Goal: Task Accomplishment & Management: Use online tool/utility

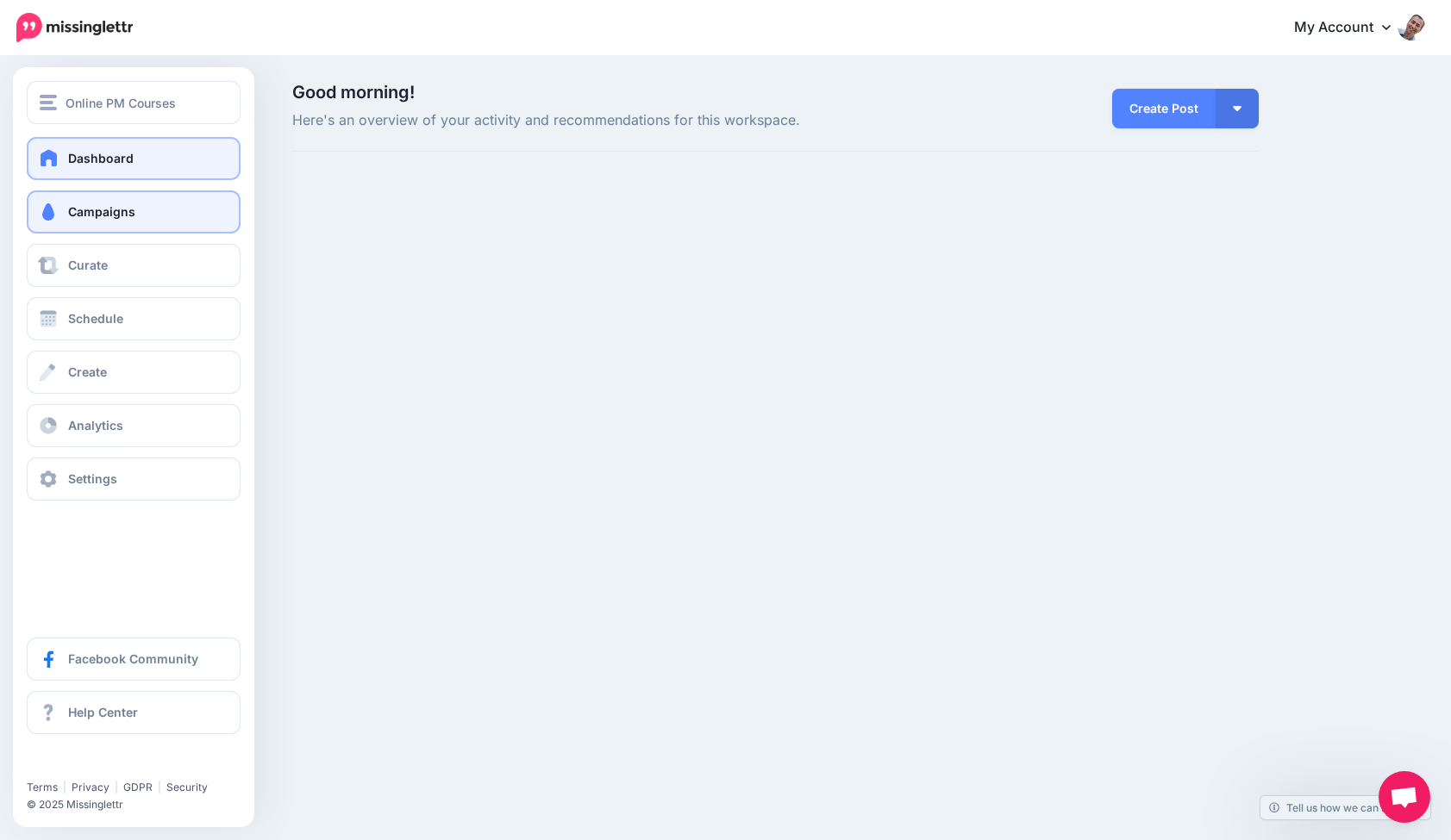
click at [61, 211] on link "Campaigns" at bounding box center [133, 212] width 213 height 43
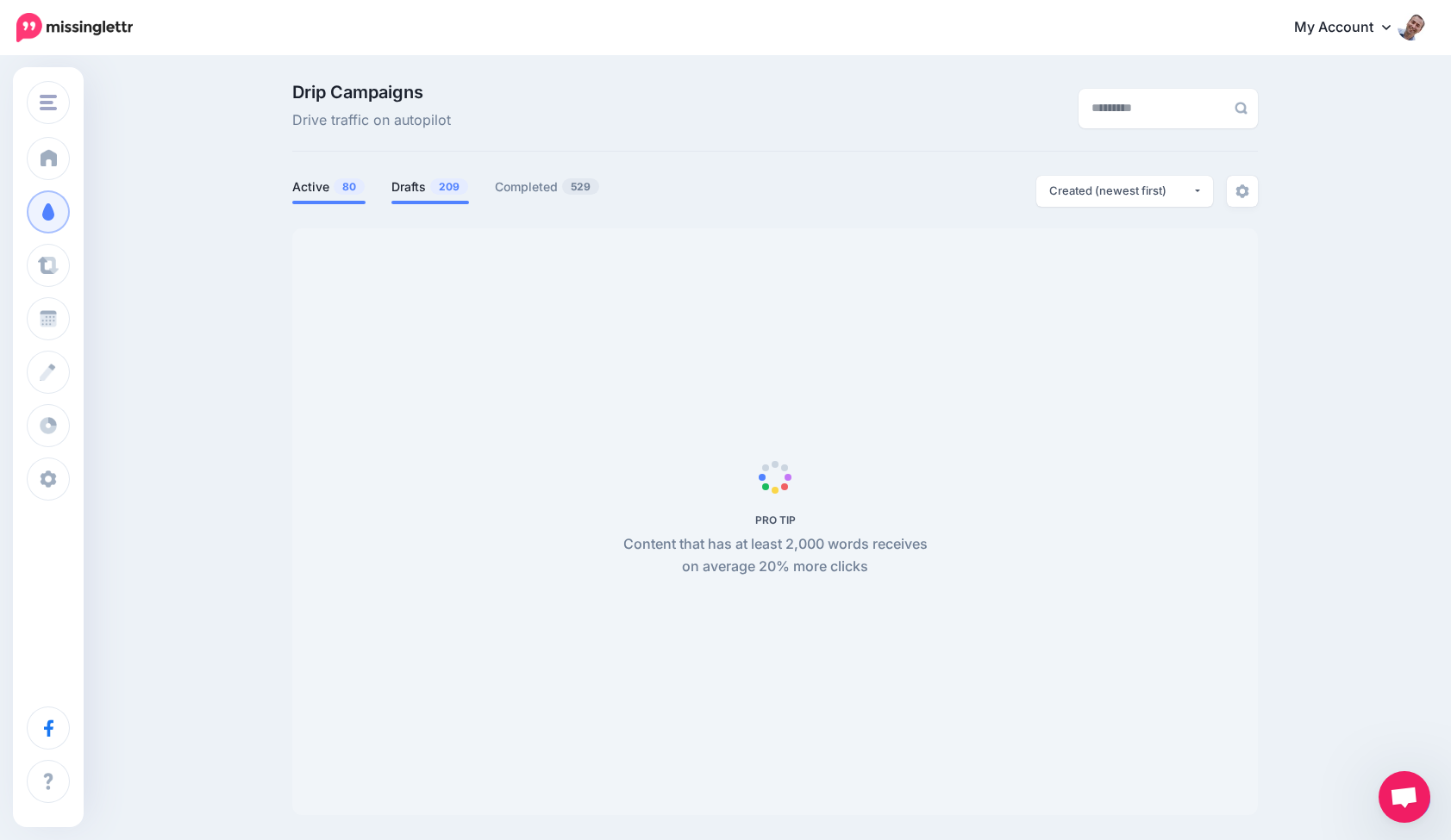
click at [413, 184] on link "Drafts 209" at bounding box center [430, 187] width 77 height 20
click at [420, 178] on link "Drafts 209" at bounding box center [430, 187] width 77 height 20
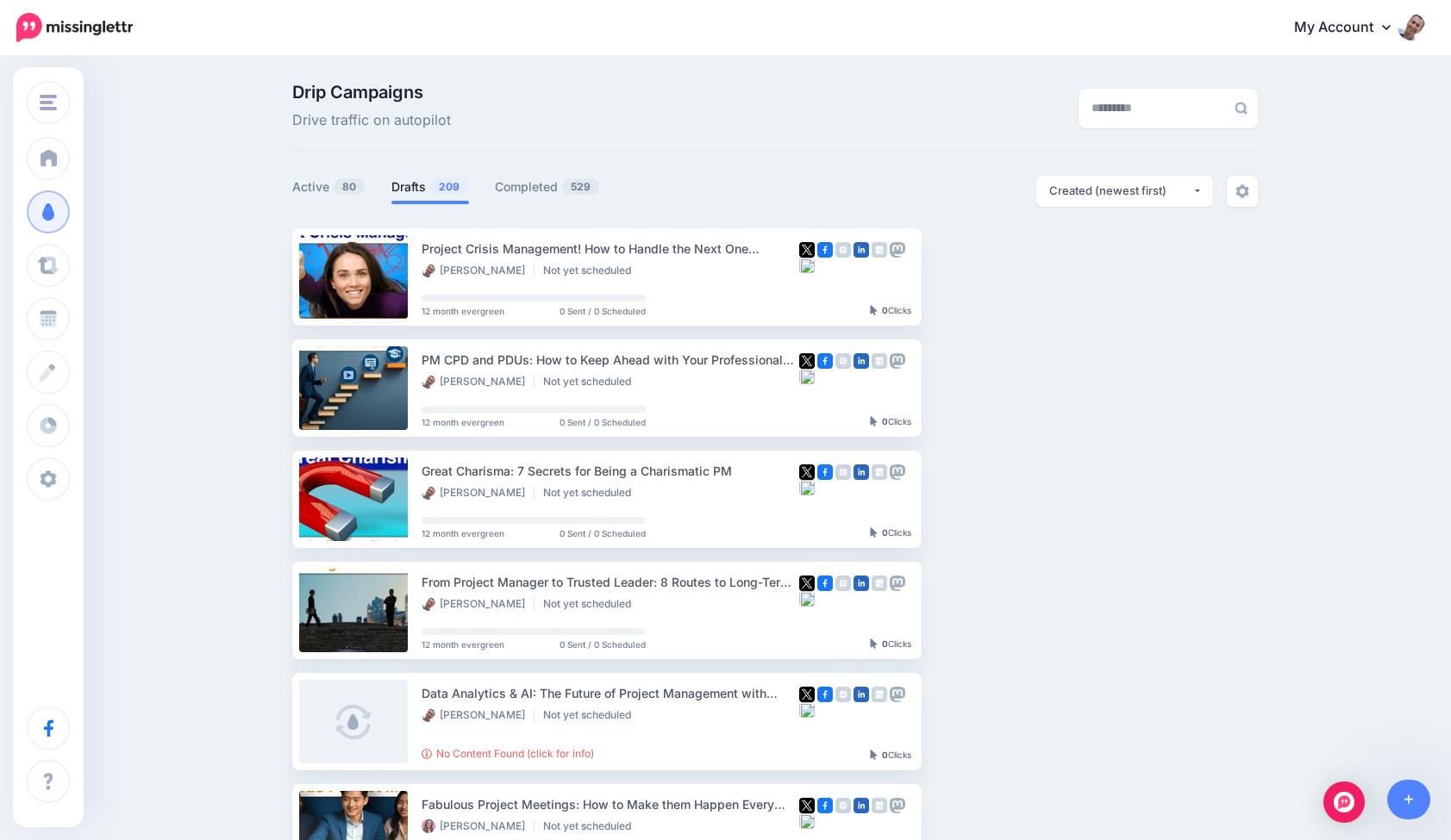
click at [1020, 278] on link "Setup Campaign" at bounding box center [992, 277] width 117 height 31
click at [321, 181] on link "Active 80" at bounding box center [329, 187] width 74 height 20
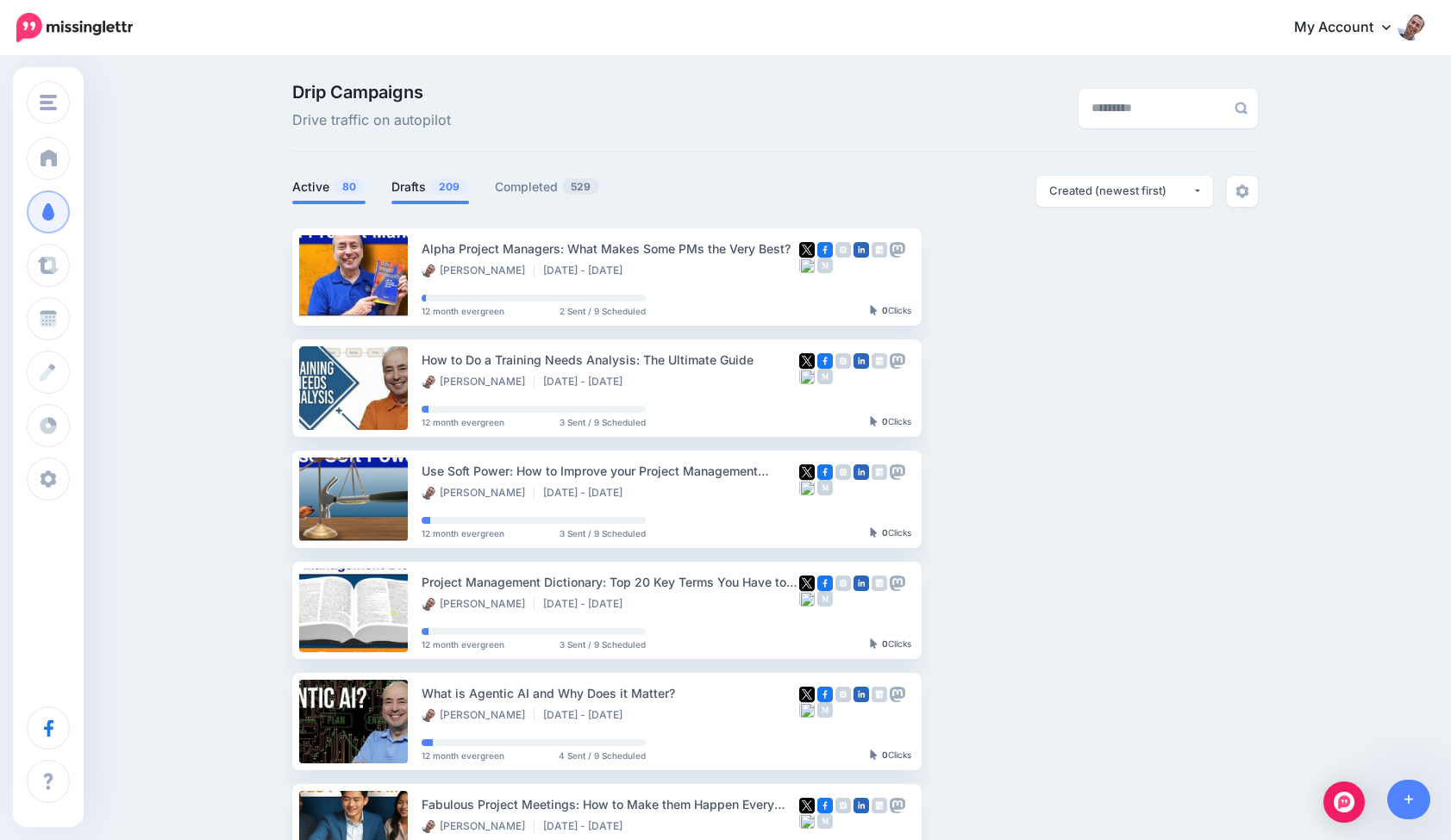
drag, startPoint x: 381, startPoint y: 171, endPoint x: 398, endPoint y: 175, distance: 17.5
click at [381, 171] on div "Drip Campaigns Drive traffic on autopilot Active 80 209 529" at bounding box center [775, 746] width 991 height 1326
click at [402, 177] on link "Drafts 209" at bounding box center [430, 187] width 77 height 20
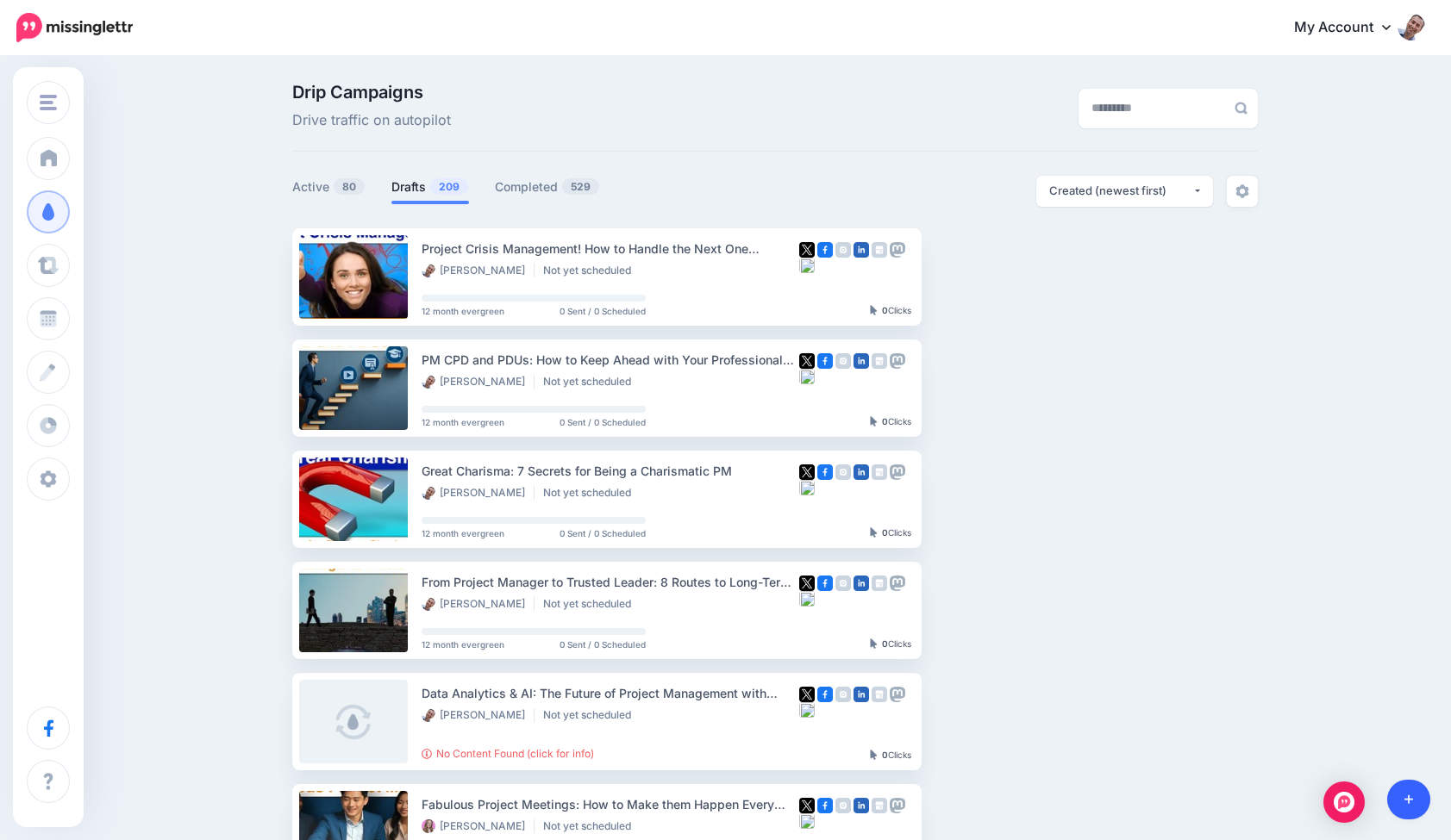
click at [1418, 803] on link at bounding box center [1409, 800] width 44 height 40
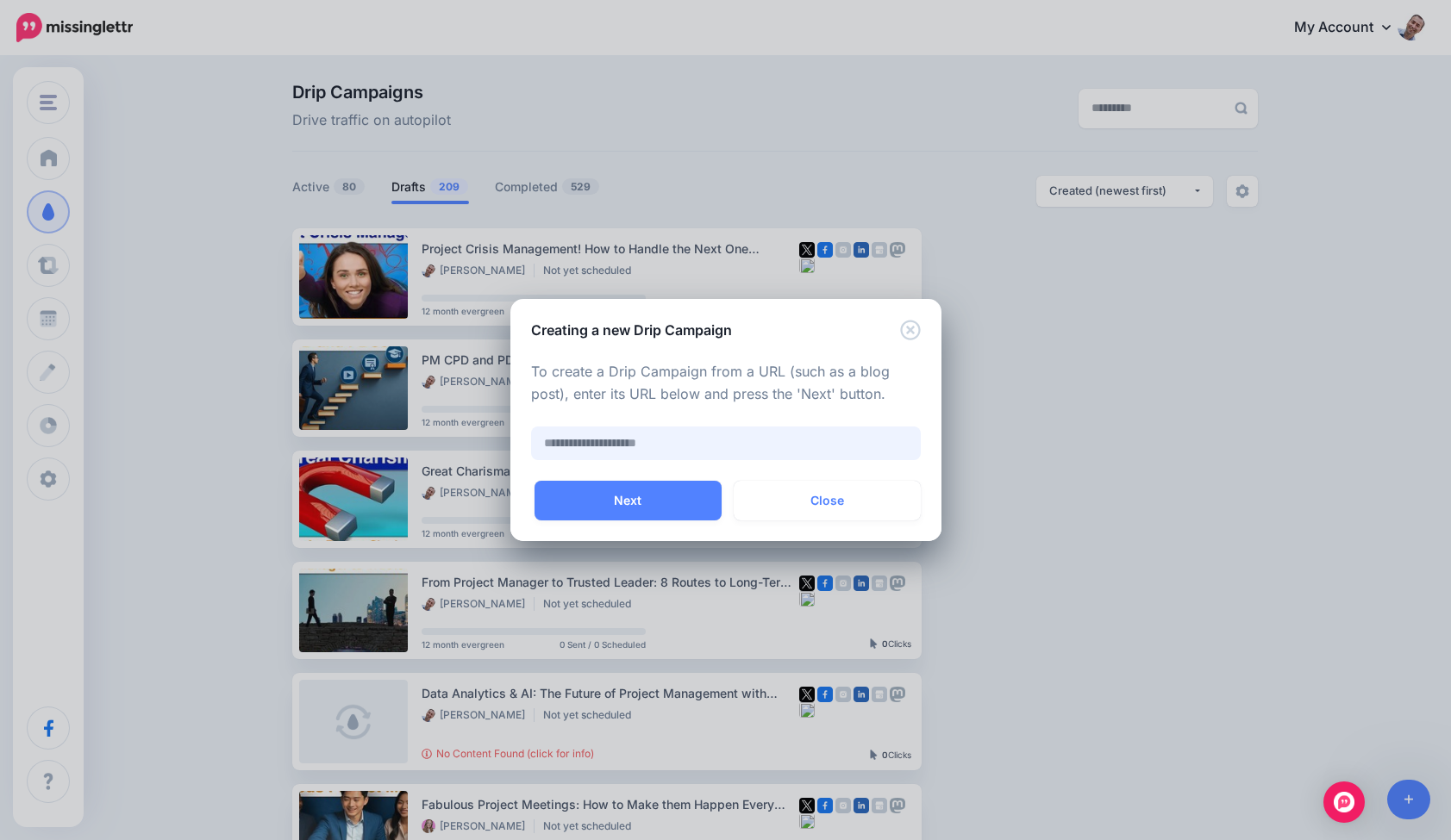
paste input "**********"
type input "**********"
click at [654, 489] on button "Next" at bounding box center [628, 501] width 187 height 40
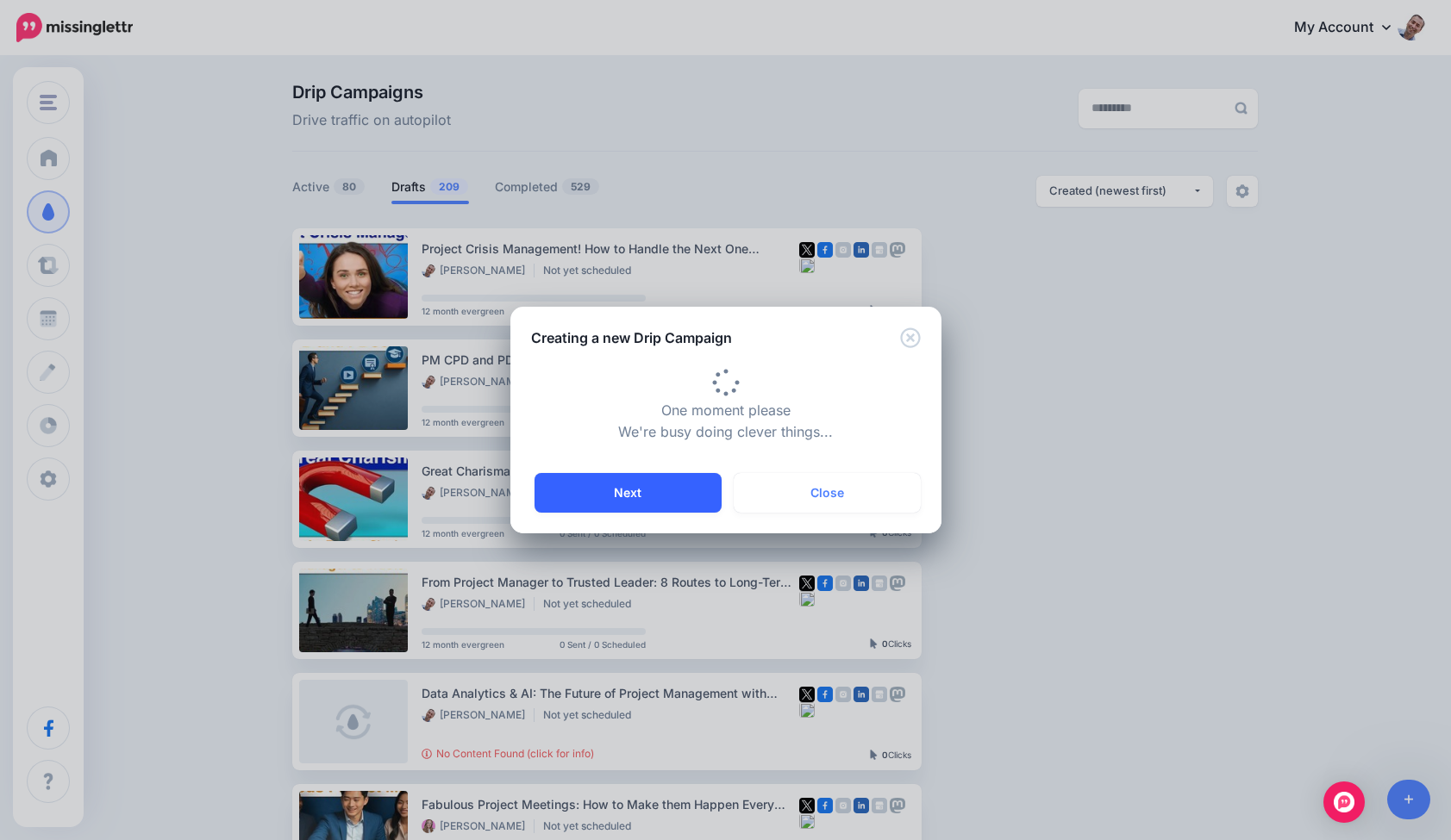
type input "**********"
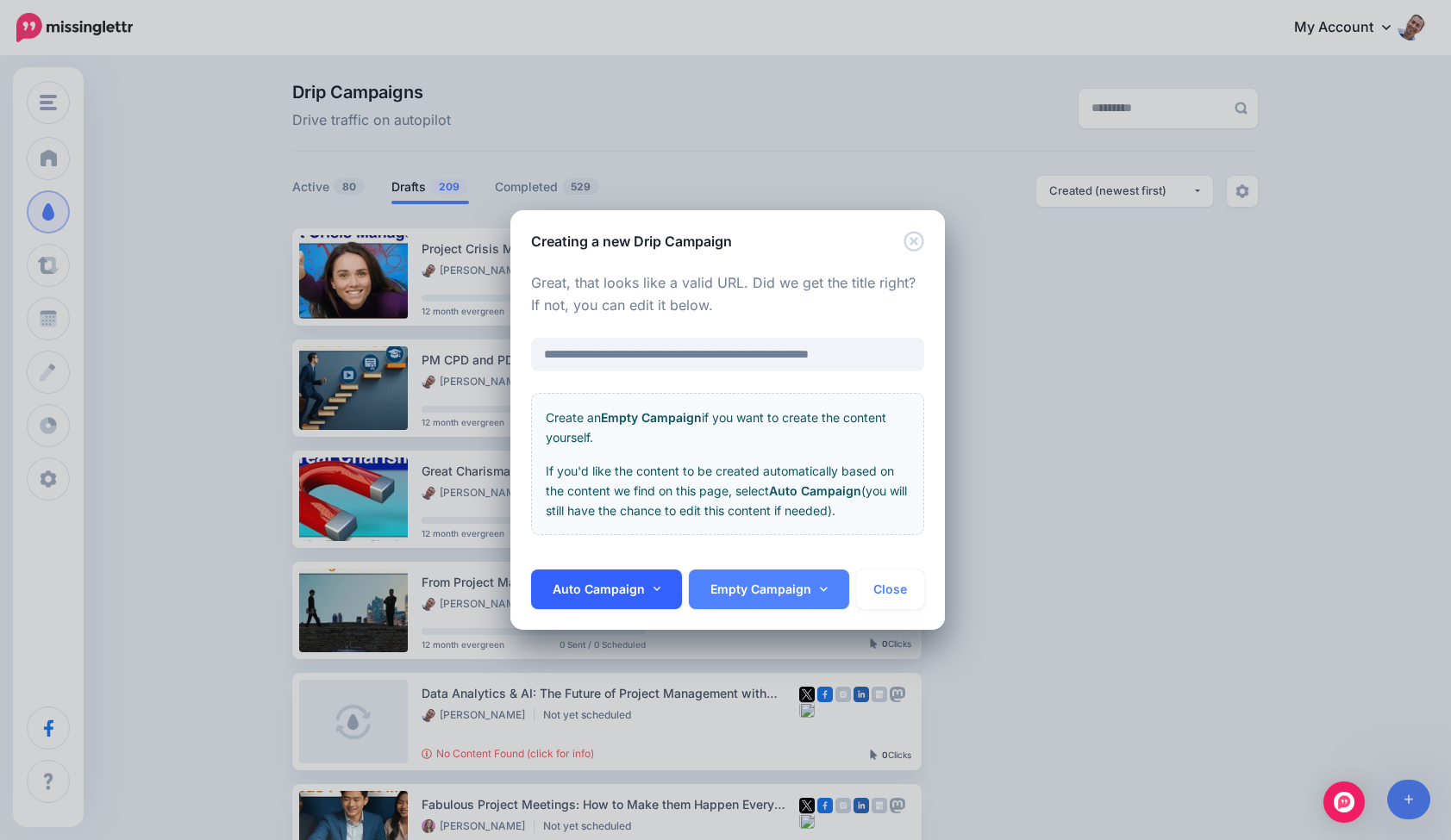
click at [632, 588] on link "Auto Campaign" at bounding box center [606, 589] width 152 height 40
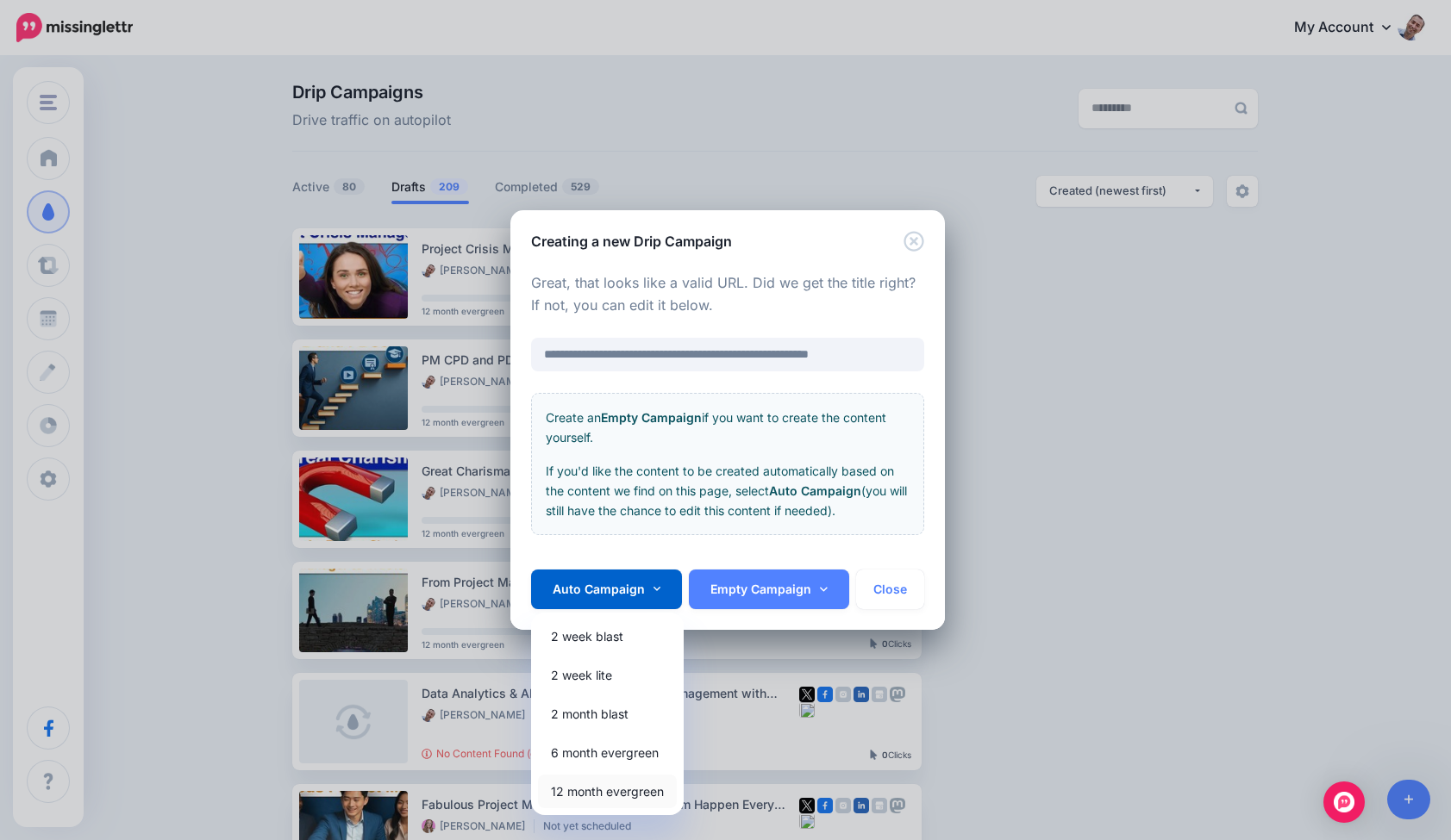
click at [628, 788] on link "12 month evergreen" at bounding box center [607, 791] width 139 height 34
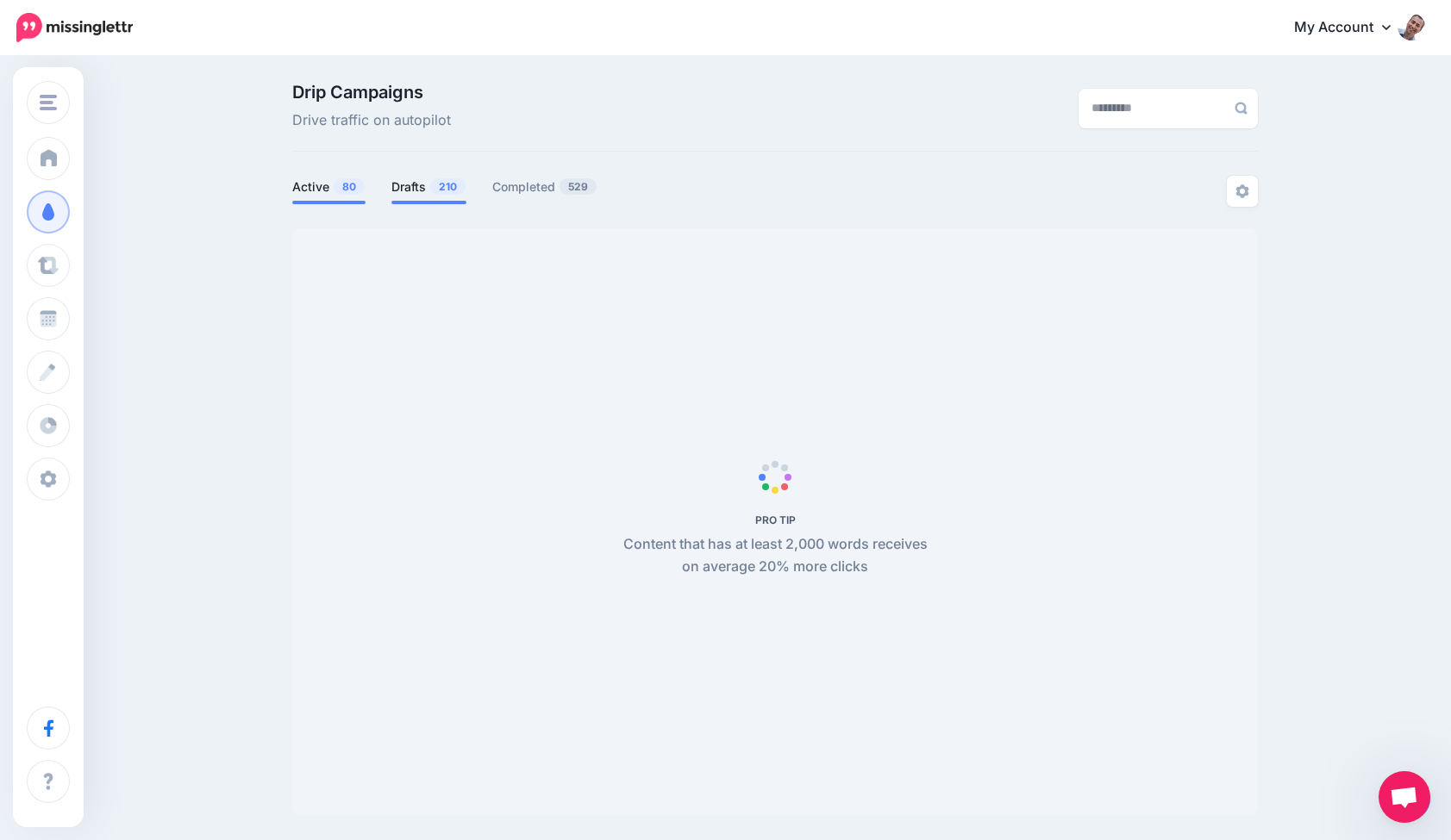
click at [445, 184] on span "210" at bounding box center [447, 187] width 35 height 17
click at [446, 185] on span "210" at bounding box center [447, 187] width 35 height 17
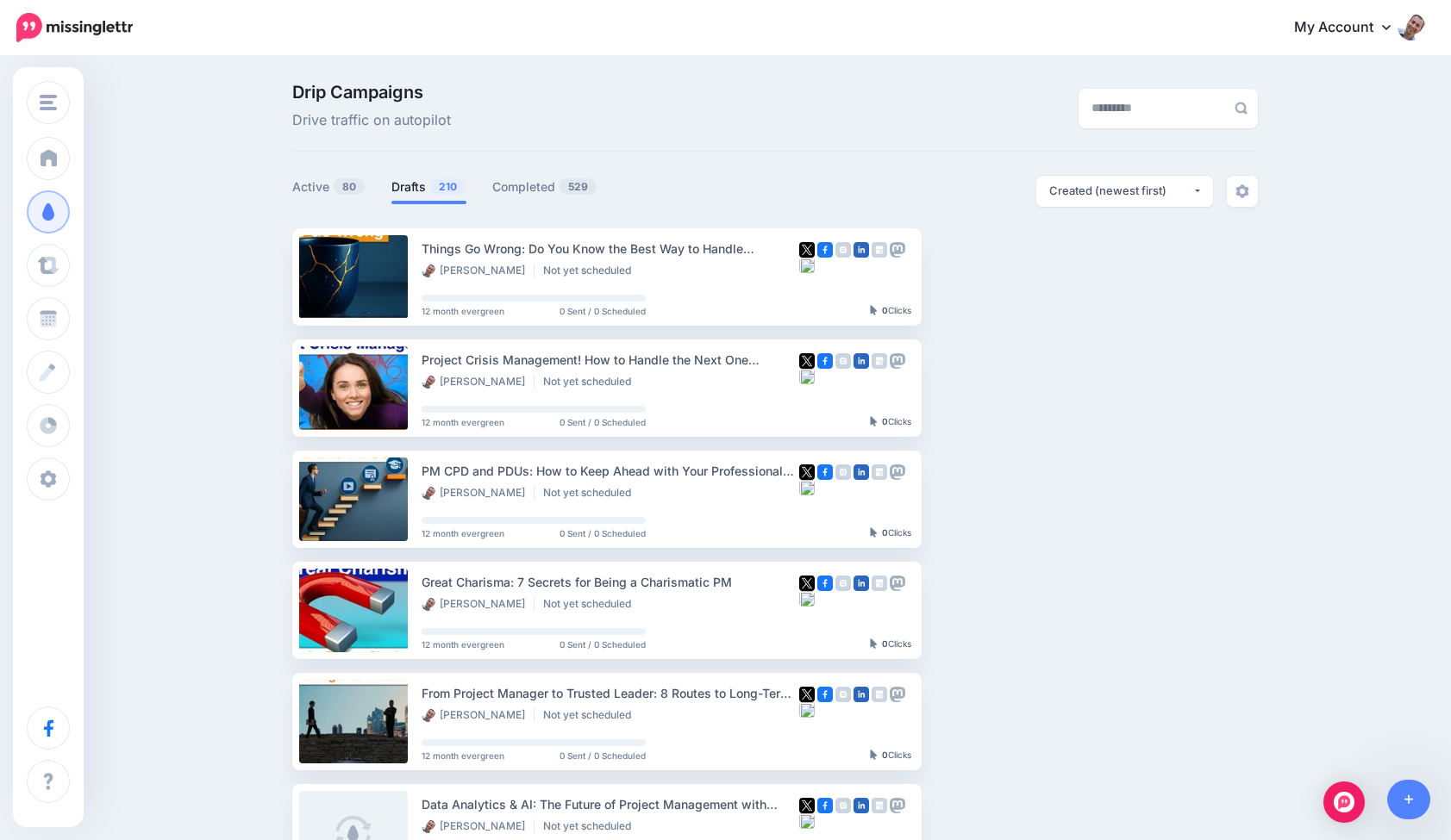
click at [428, 187] on link "Drafts 210" at bounding box center [429, 187] width 75 height 20
click at [984, 280] on link "Setup Campaign" at bounding box center [992, 277] width 117 height 31
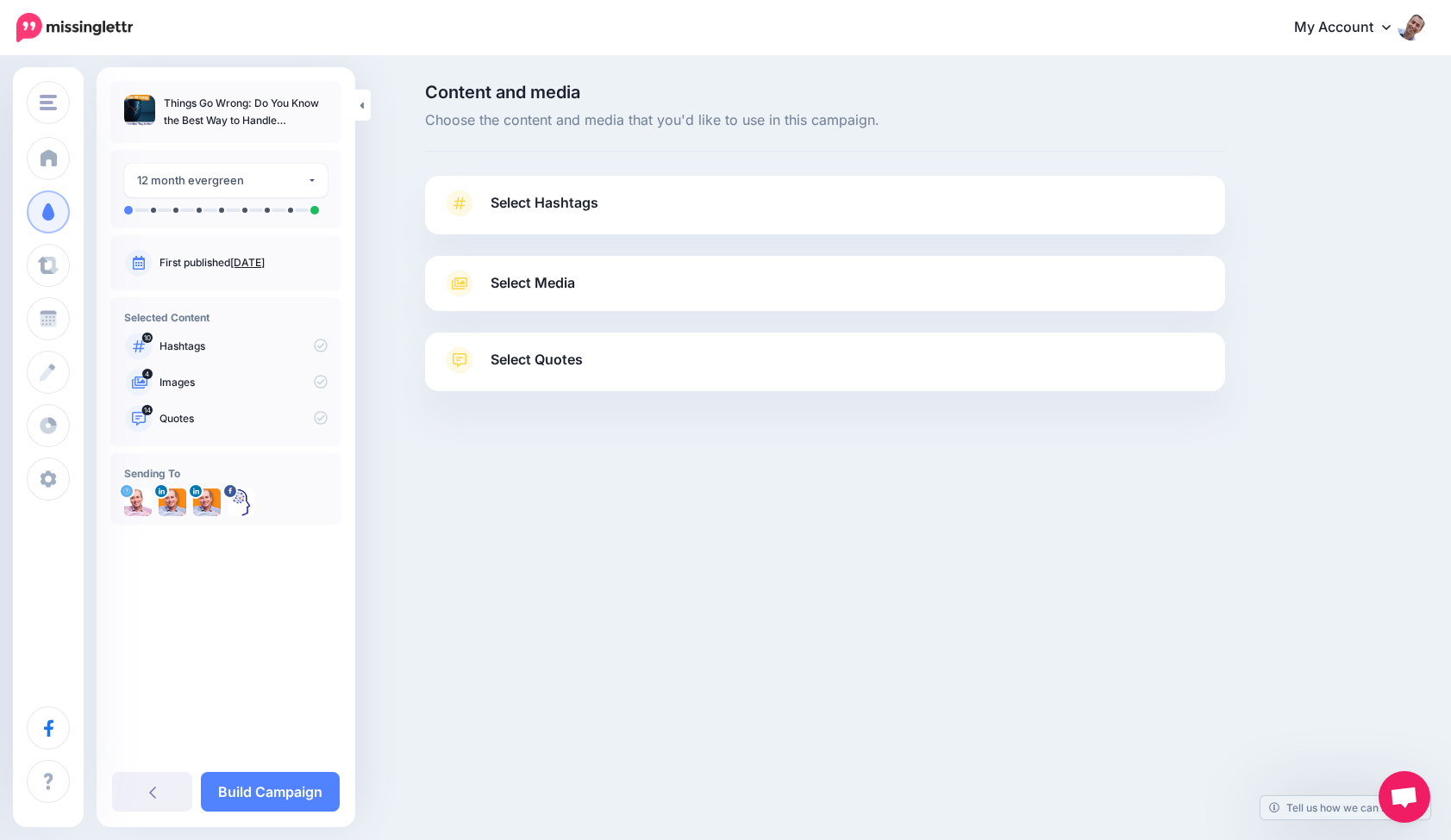
click at [564, 212] on span "Select Hashtags" at bounding box center [544, 202] width 108 height 23
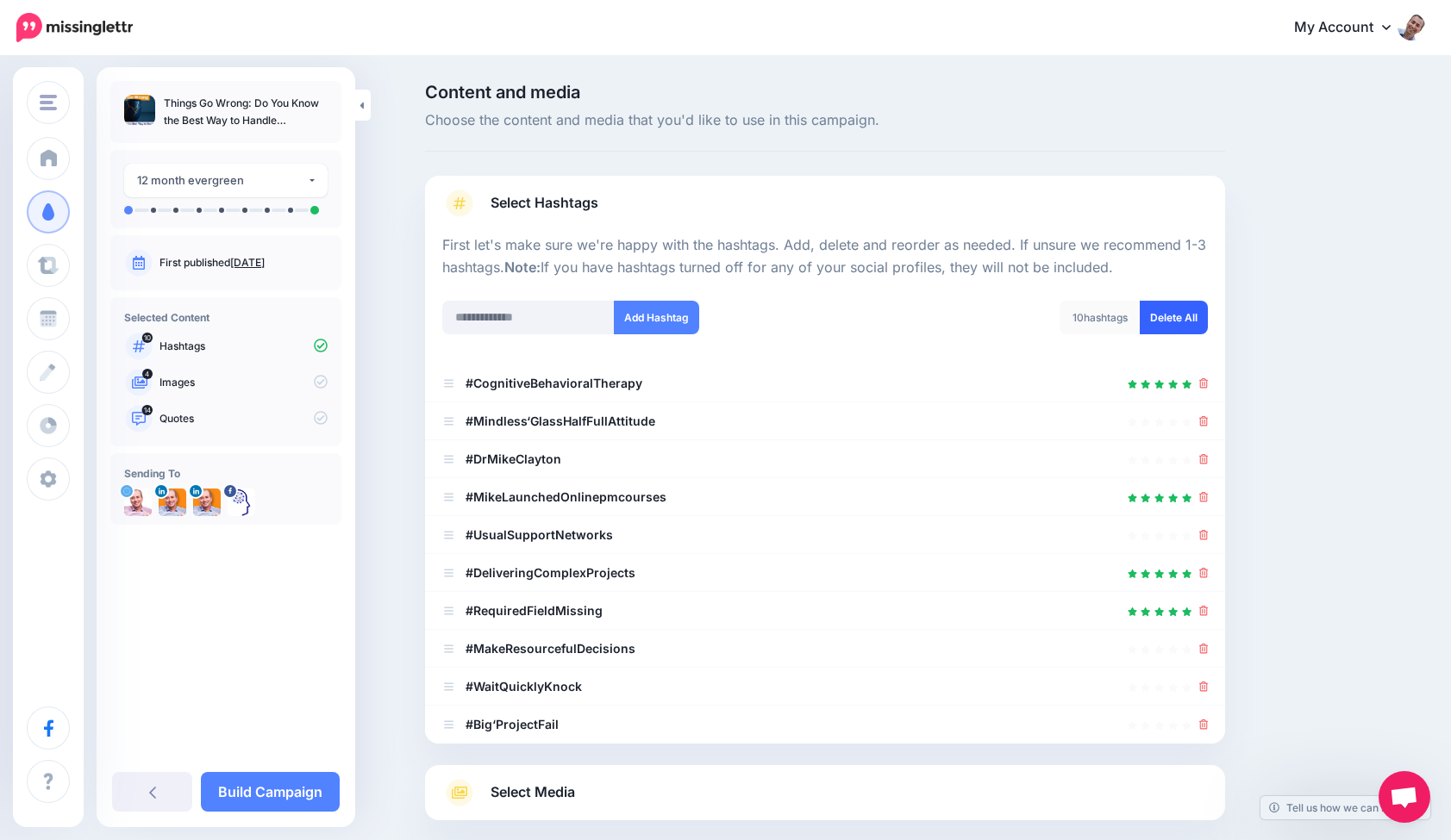
click at [1191, 327] on link "Delete All" at bounding box center [1174, 317] width 68 height 34
click at [559, 305] on input "text" at bounding box center [528, 317] width 172 height 34
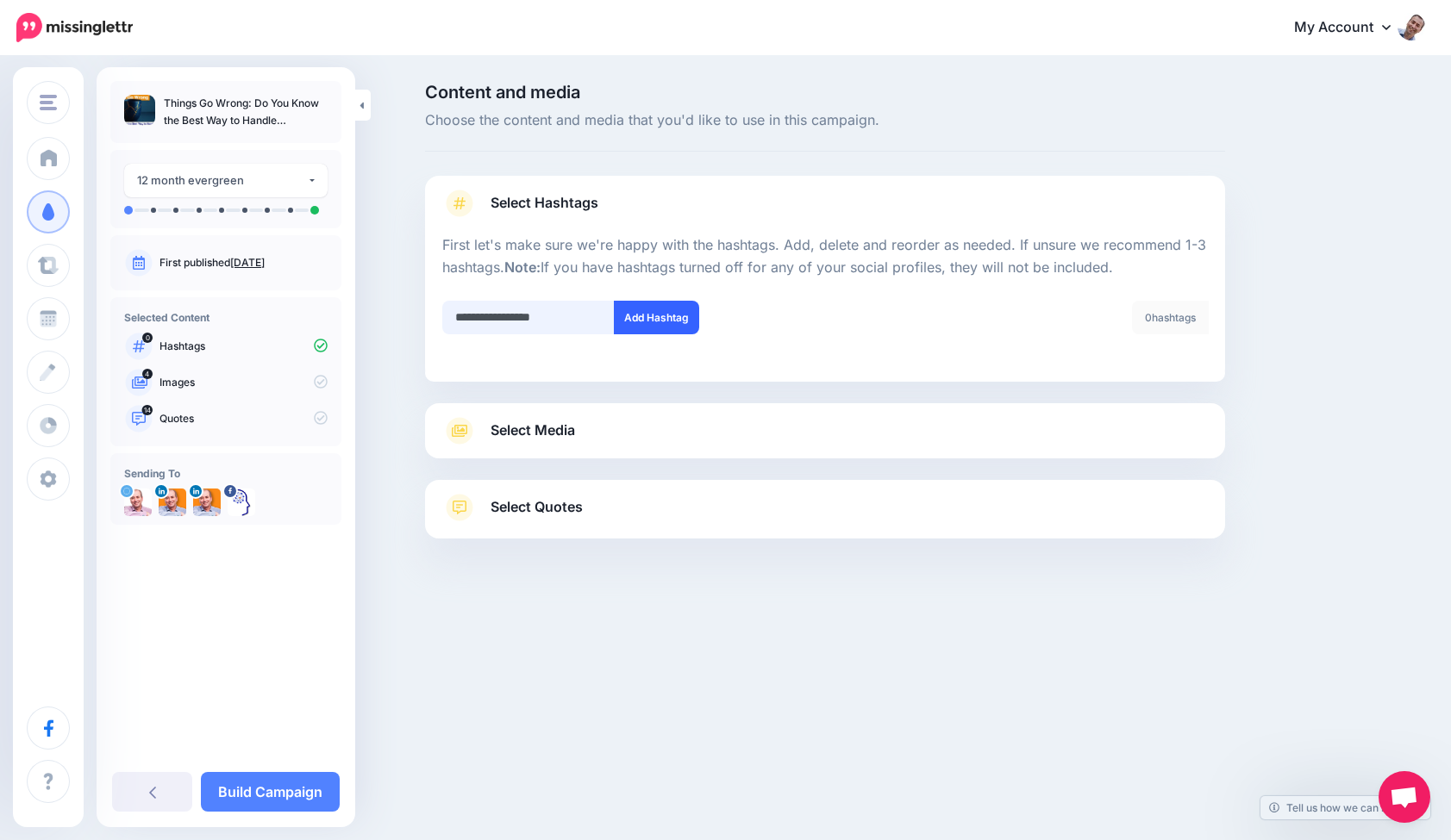
type input "**********"
click at [666, 316] on button "Add Hashtag" at bounding box center [656, 317] width 86 height 34
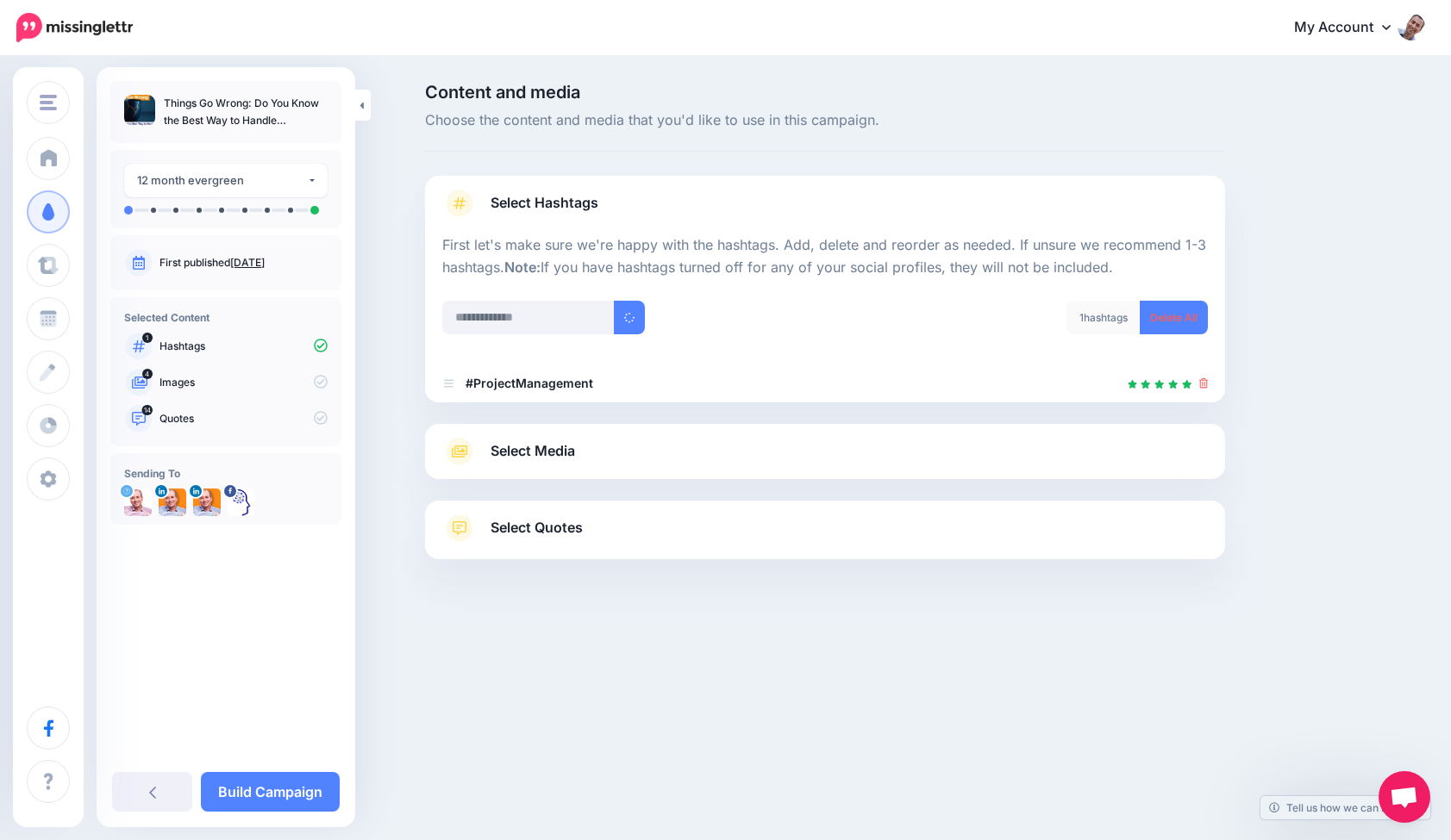
click at [533, 432] on div "Select Media Next, let's make sure we have the best media for this campaign. De…" at bounding box center [824, 452] width 800 height 55
click at [537, 443] on span "Select Media" at bounding box center [533, 451] width 85 height 23
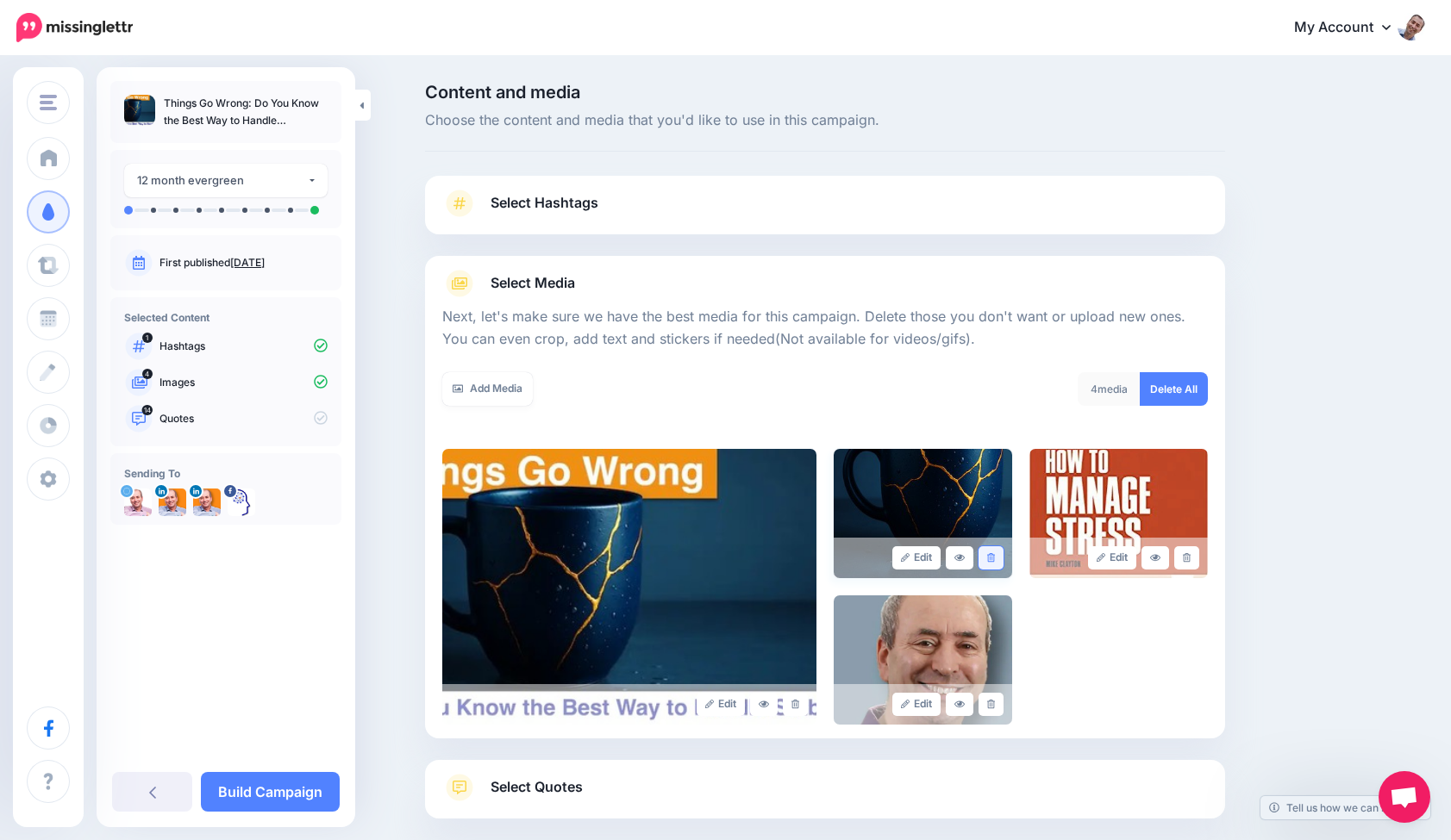
click at [993, 549] on link at bounding box center [990, 558] width 25 height 23
click at [1182, 559] on icon at bounding box center [1186, 558] width 7 height 9
click at [994, 693] on link at bounding box center [990, 704] width 25 height 23
